Goal: Task Accomplishment & Management: Use online tool/utility

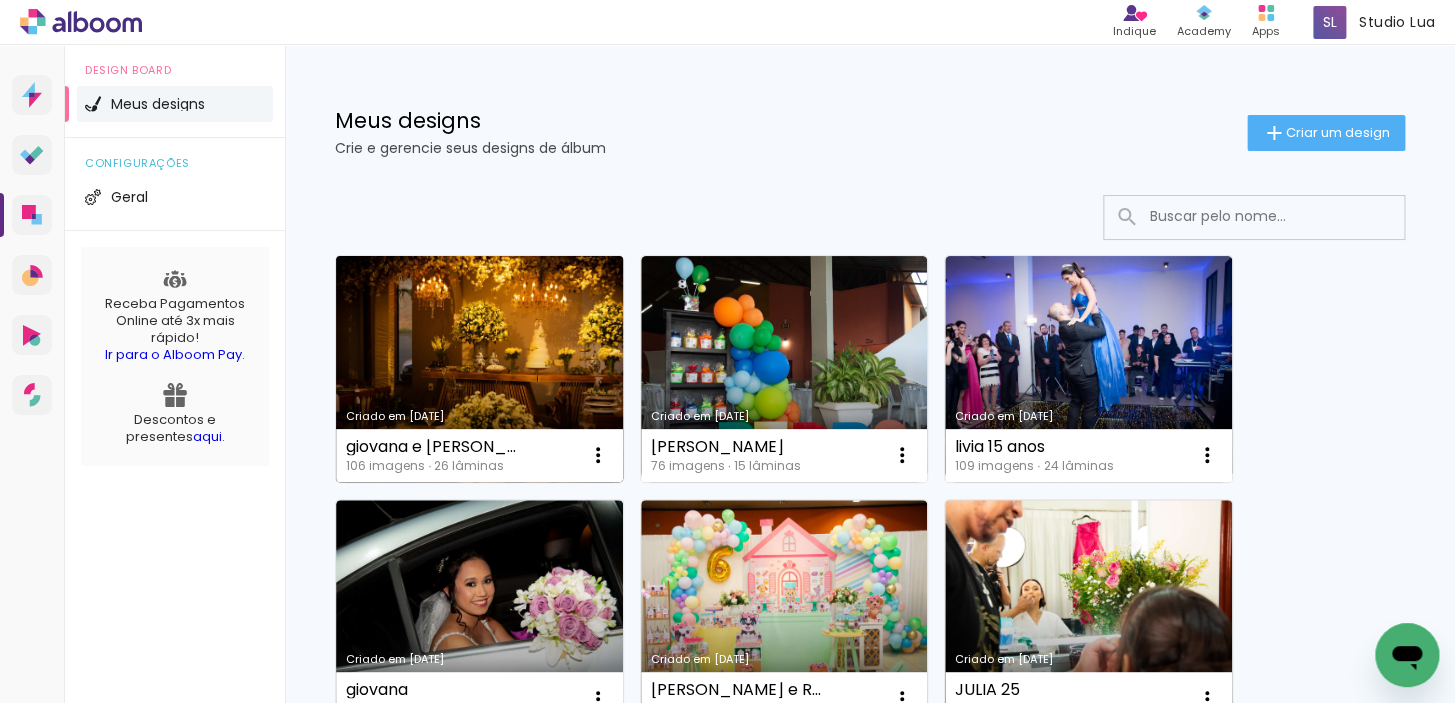
click at [439, 350] on link "Criado em [DATE]" at bounding box center [479, 369] width 287 height 226
